Goal: Task Accomplishment & Management: Manage account settings

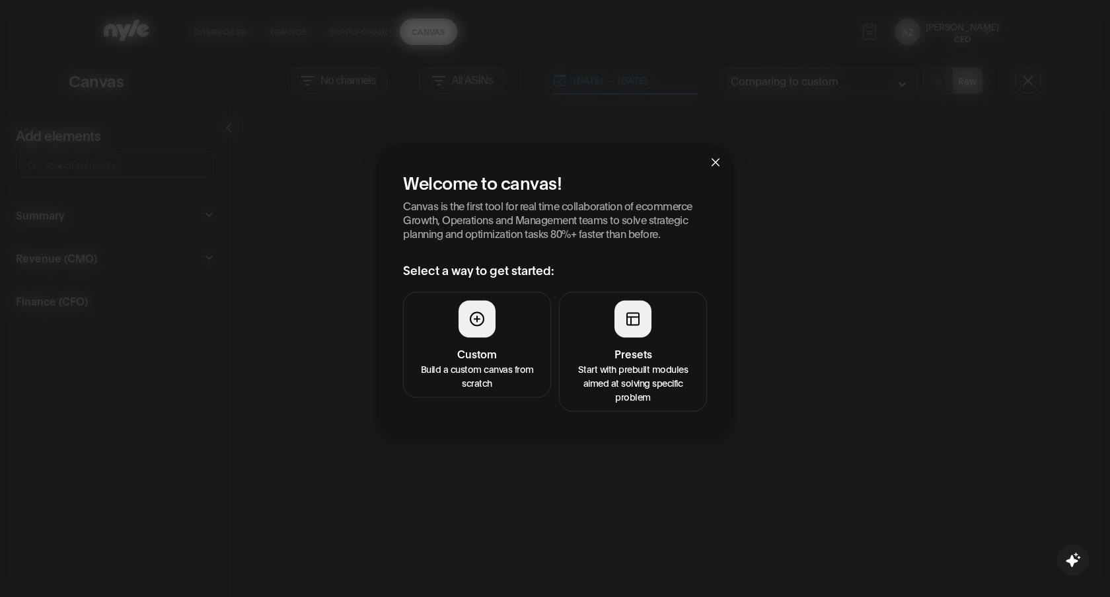
click at [633, 330] on div at bounding box center [633, 318] width 37 height 37
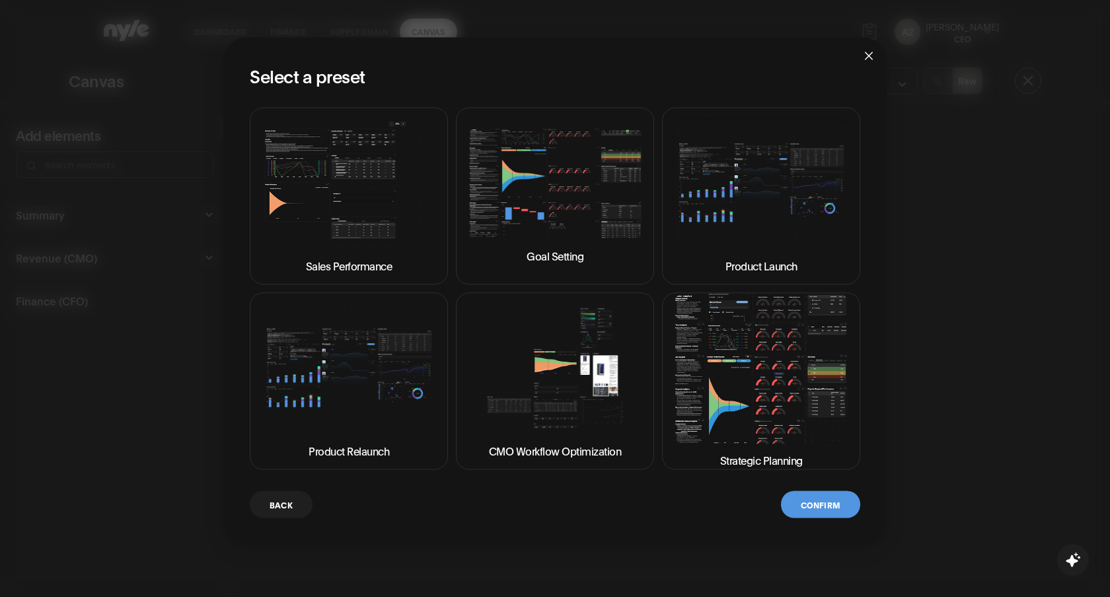
click at [565, 387] on img at bounding box center [555, 369] width 176 height 132
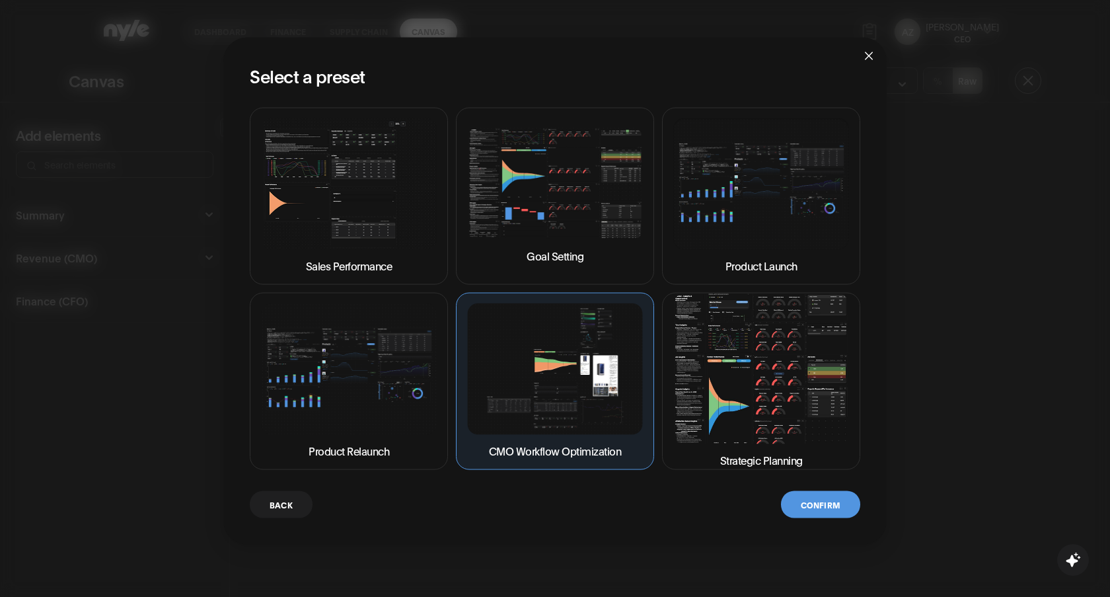
click at [822, 506] on button "Confirm" at bounding box center [820, 503] width 79 height 27
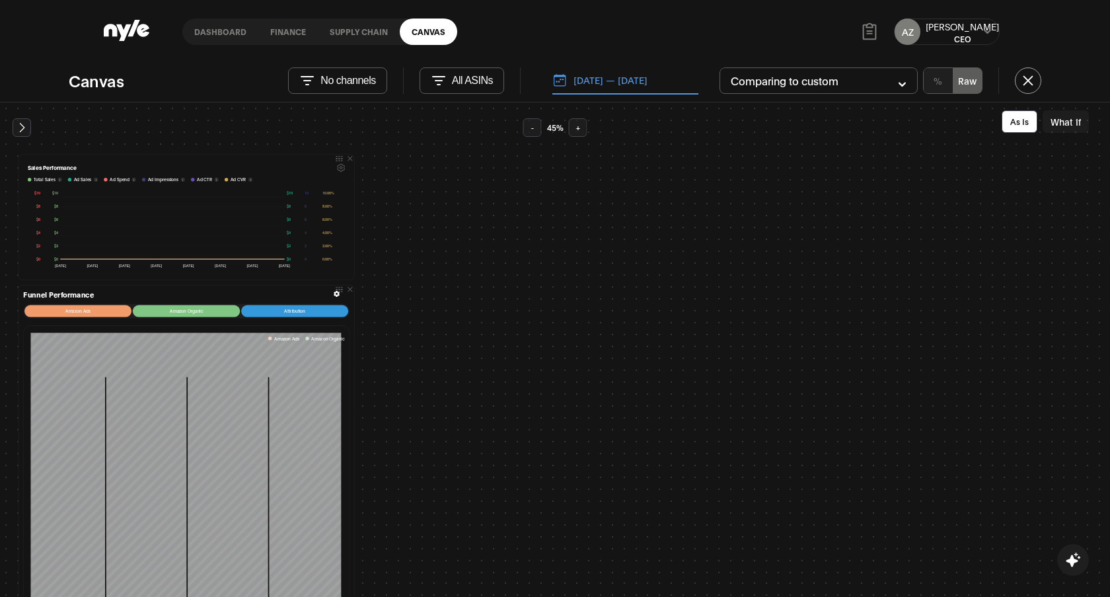
click at [613, 81] on button "[DATE] — [DATE]" at bounding box center [626, 81] width 146 height 28
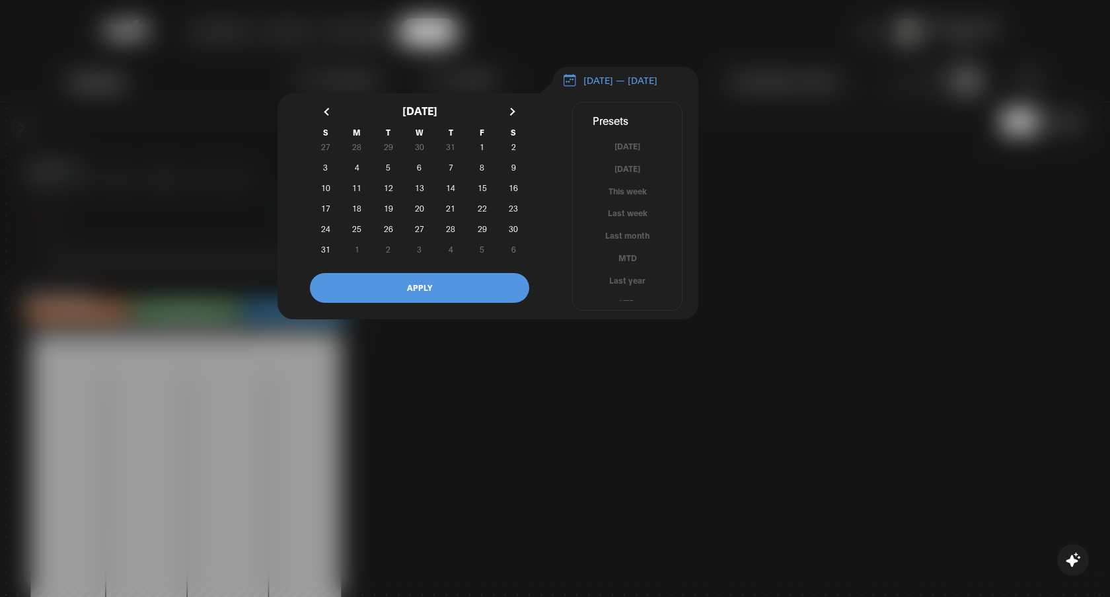
scroll to position [7, 0]
click at [629, 257] on button "MTD" at bounding box center [627, 251] width 109 height 13
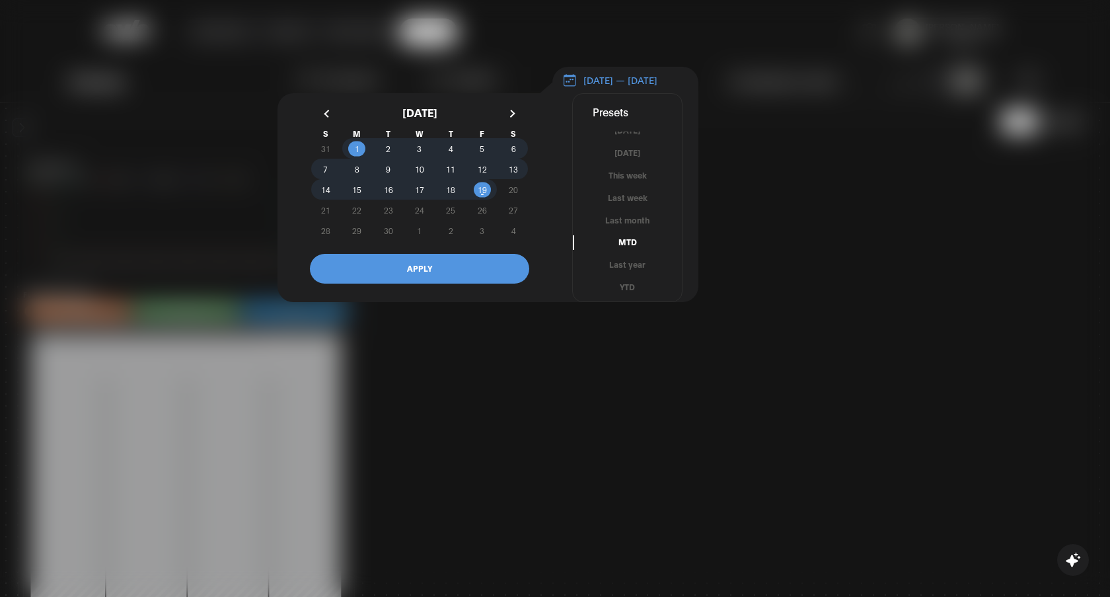
click at [461, 262] on button "APPLY" at bounding box center [419, 269] width 219 height 30
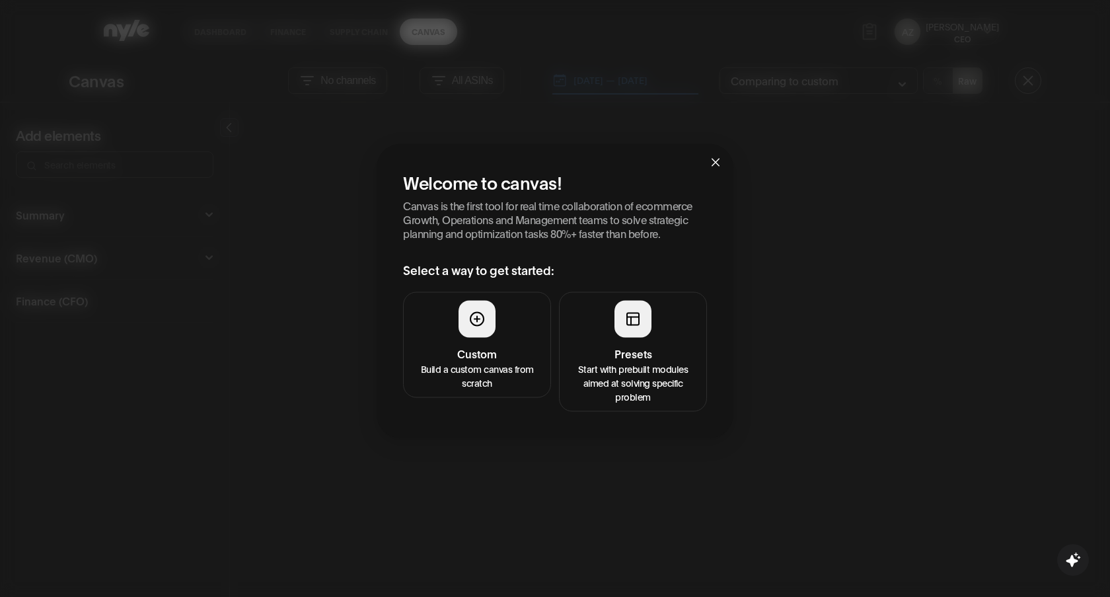
click at [615, 336] on button "Presets Start with prebuilt modules aimed at solving specific problem" at bounding box center [633, 351] width 148 height 120
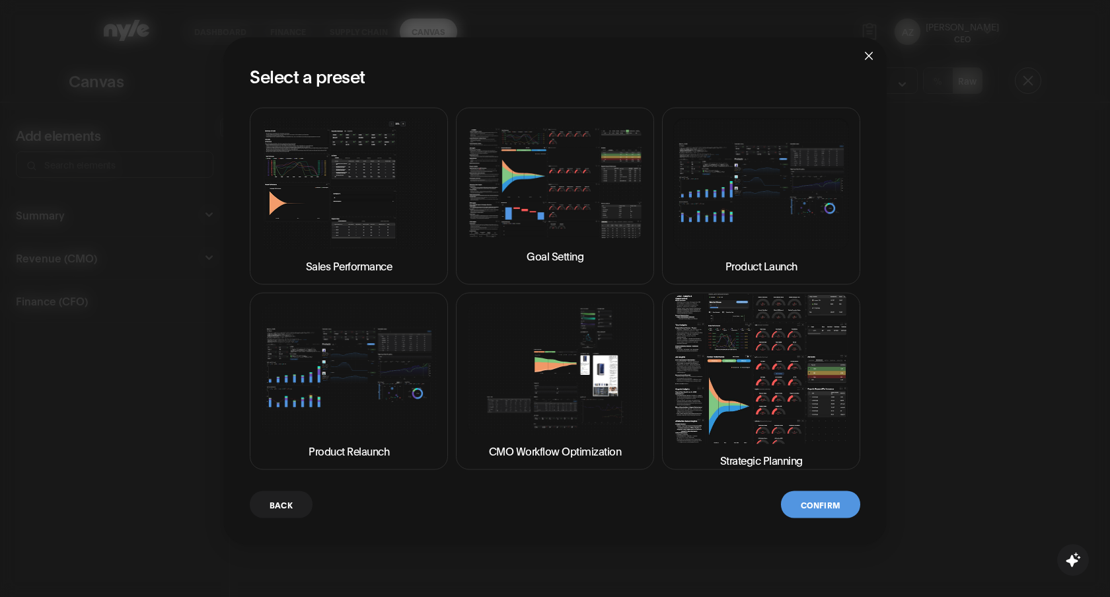
click at [570, 395] on img at bounding box center [555, 369] width 176 height 132
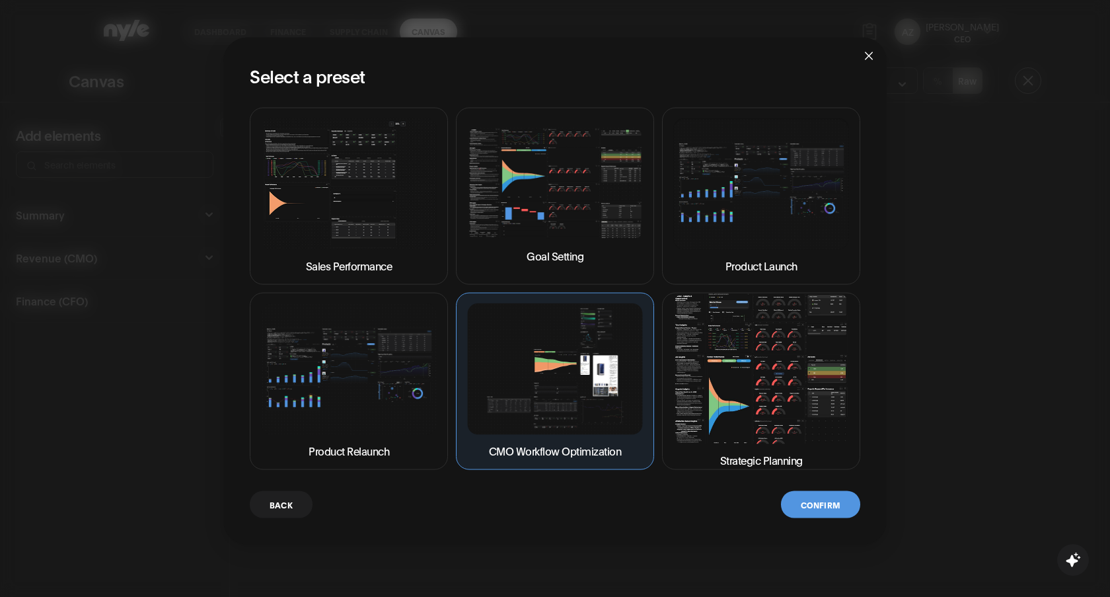
click at [804, 498] on button "Confirm" at bounding box center [820, 503] width 79 height 27
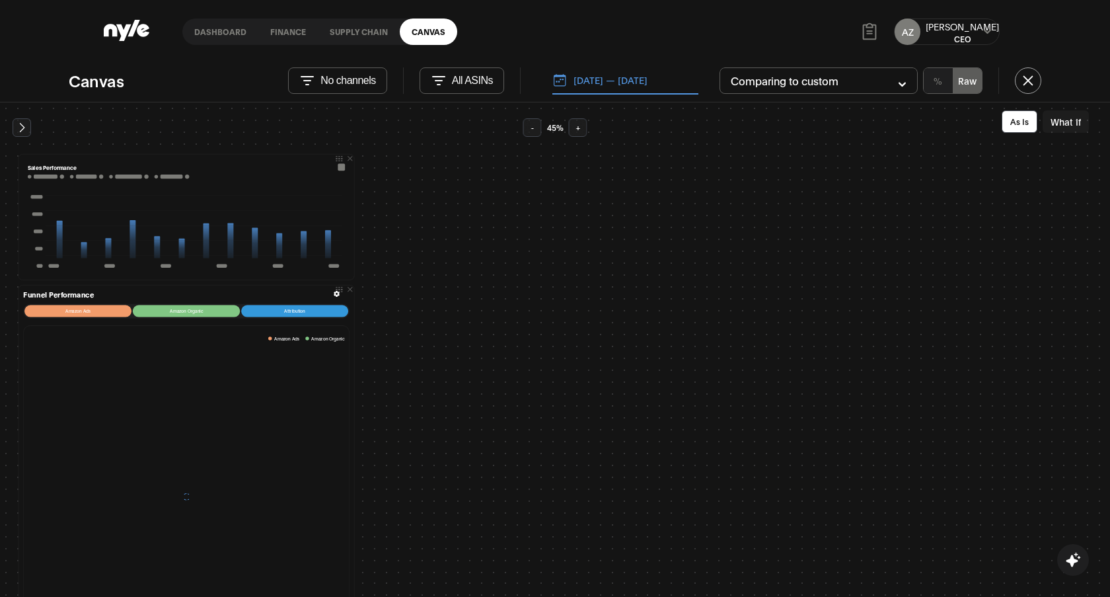
click at [987, 28] on icon at bounding box center [988, 32] width 9 height 8
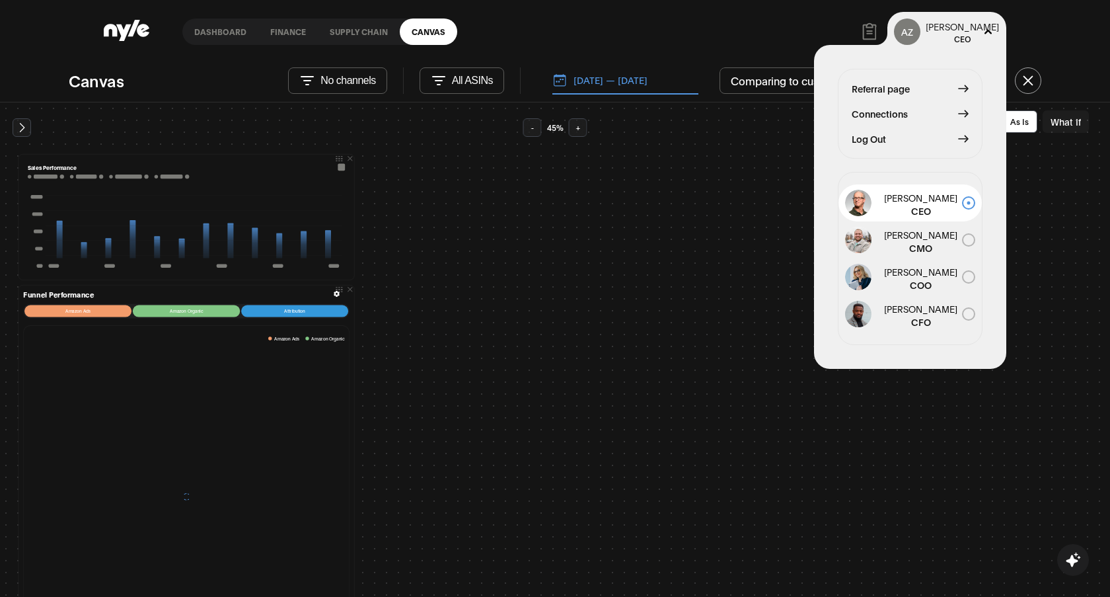
click at [894, 143] on button "Log Out" at bounding box center [910, 139] width 117 height 15
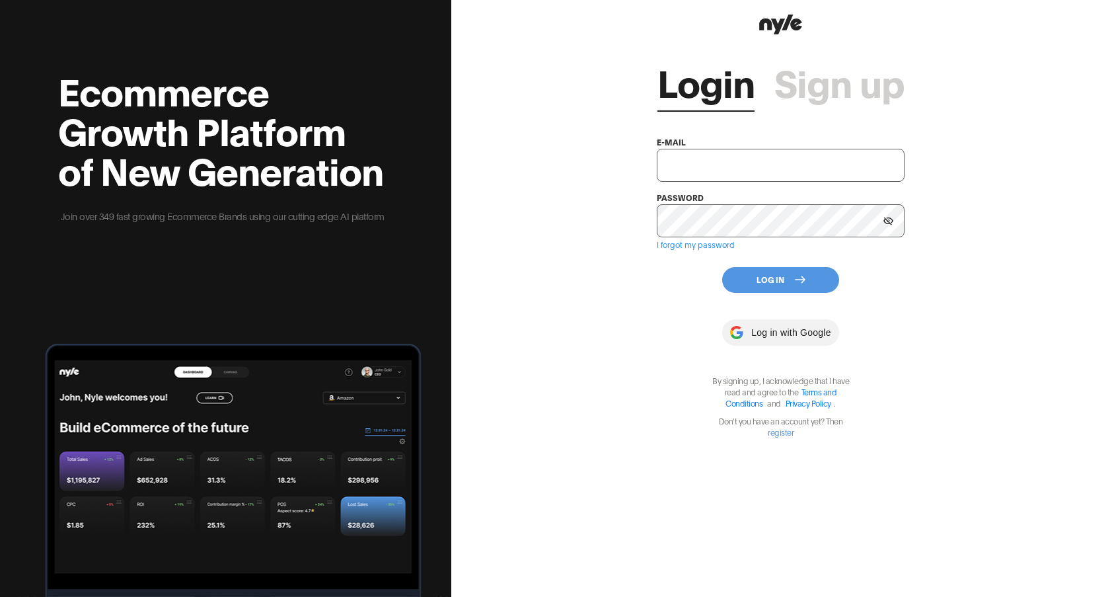
type input "[EMAIL_ADDRESS][PERSON_NAME]"
click at [774, 287] on button "Log In" at bounding box center [780, 280] width 117 height 26
